Goal: Task Accomplishment & Management: Manage account settings

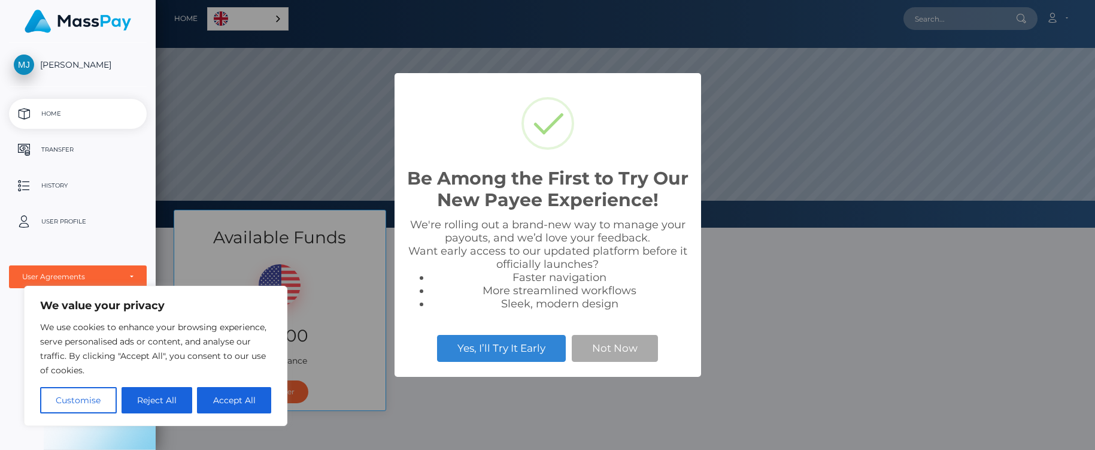
scroll to position [228, 939]
click at [619, 357] on button "Not Now" at bounding box center [615, 348] width 86 height 26
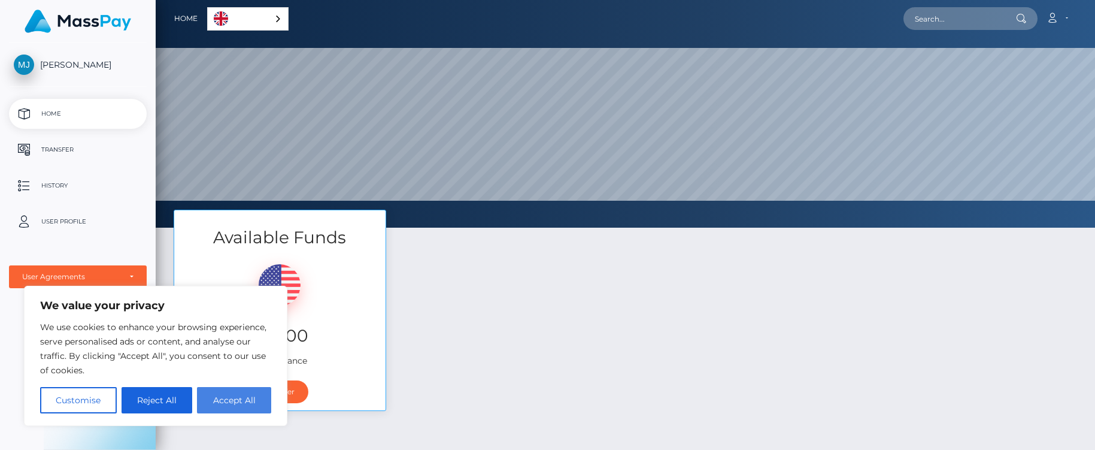
click at [230, 401] on button "Accept All" at bounding box center [234, 400] width 74 height 26
checkbox input "true"
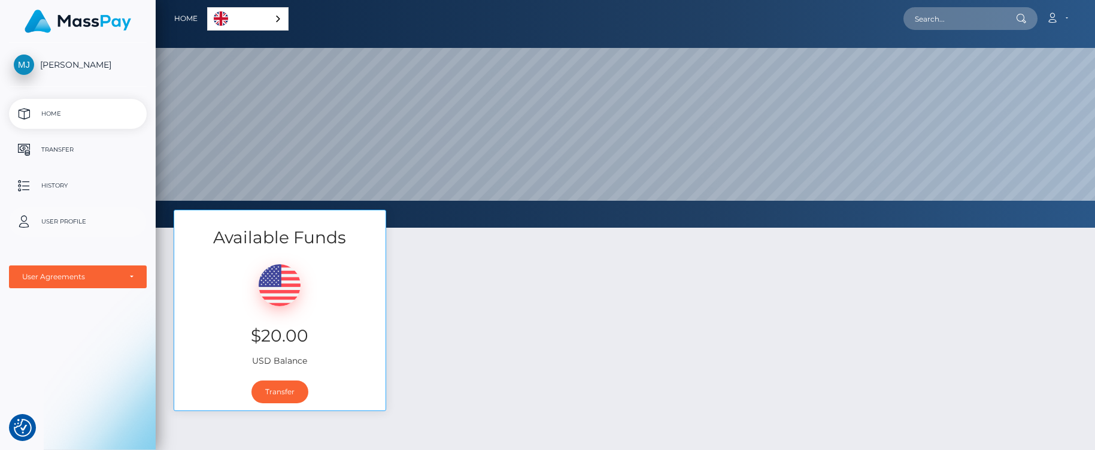
click at [54, 221] on p "User Profile" at bounding box center [78, 222] width 128 height 18
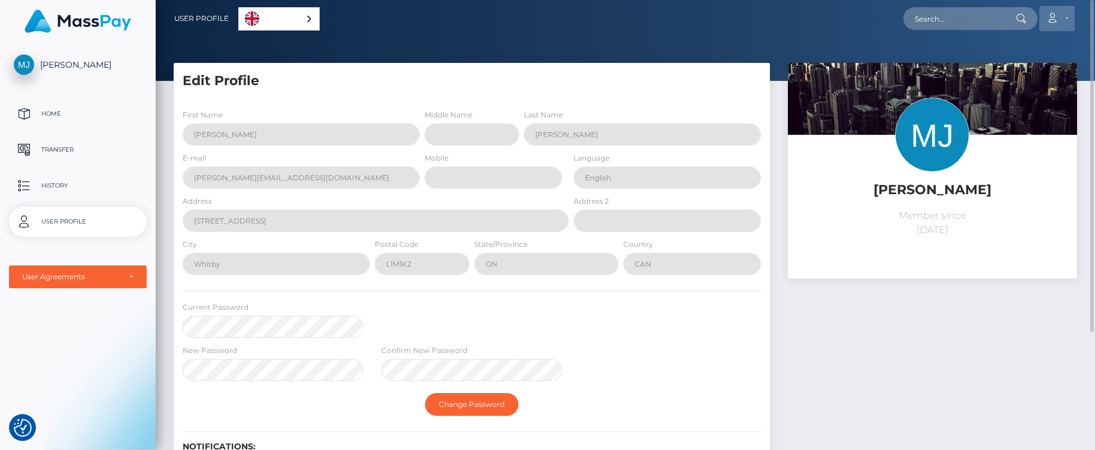
click at [1059, 22] on icon at bounding box center [1052, 18] width 13 height 10
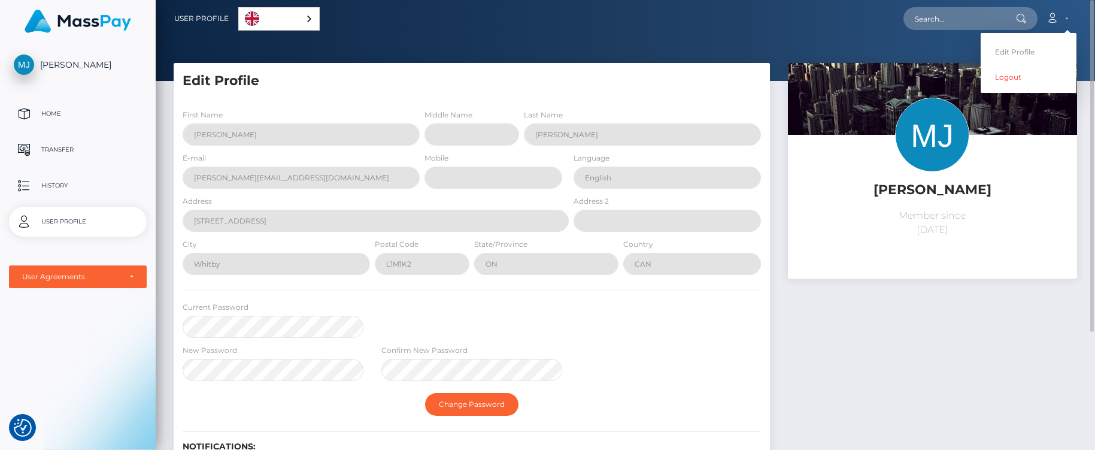
click at [957, 295] on div "[PERSON_NAME] Member since [DATE]" at bounding box center [932, 298] width 307 height 471
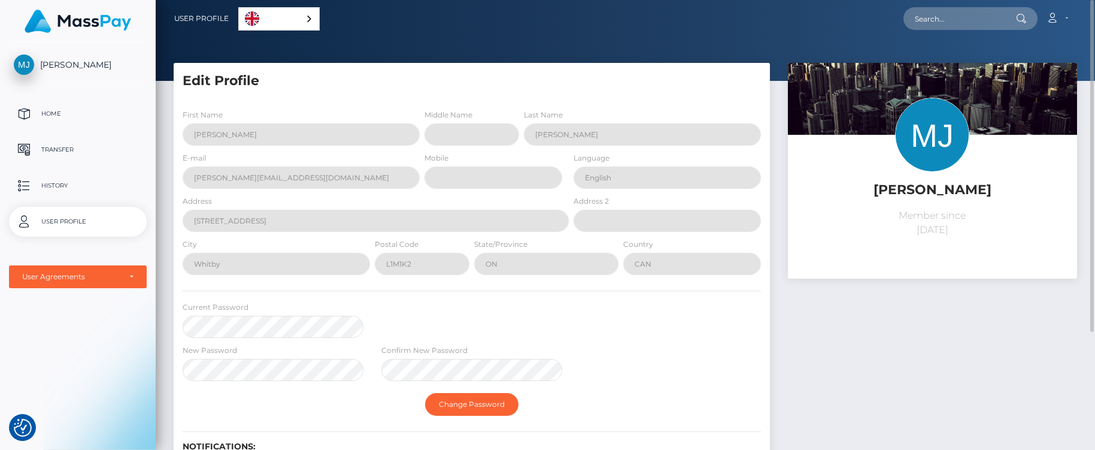
click at [305, 18] on div "English" at bounding box center [278, 18] width 81 height 23
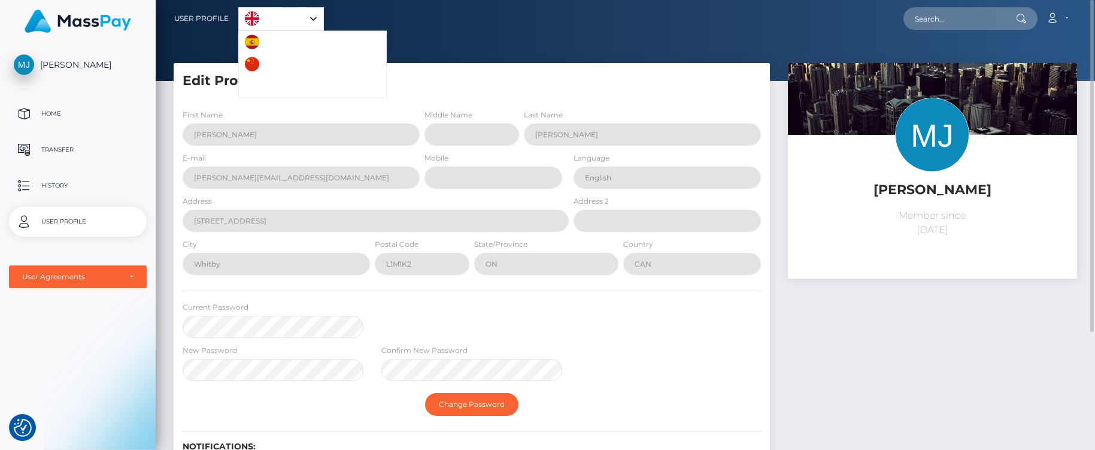
click at [355, 23] on div "Account Edit Profile Logout" at bounding box center [700, 18] width 753 height 25
click at [162, 54] on div at bounding box center [625, 40] width 939 height 81
click at [57, 114] on p "Home" at bounding box center [78, 114] width 128 height 18
